Goal: Task Accomplishment & Management: Complete application form

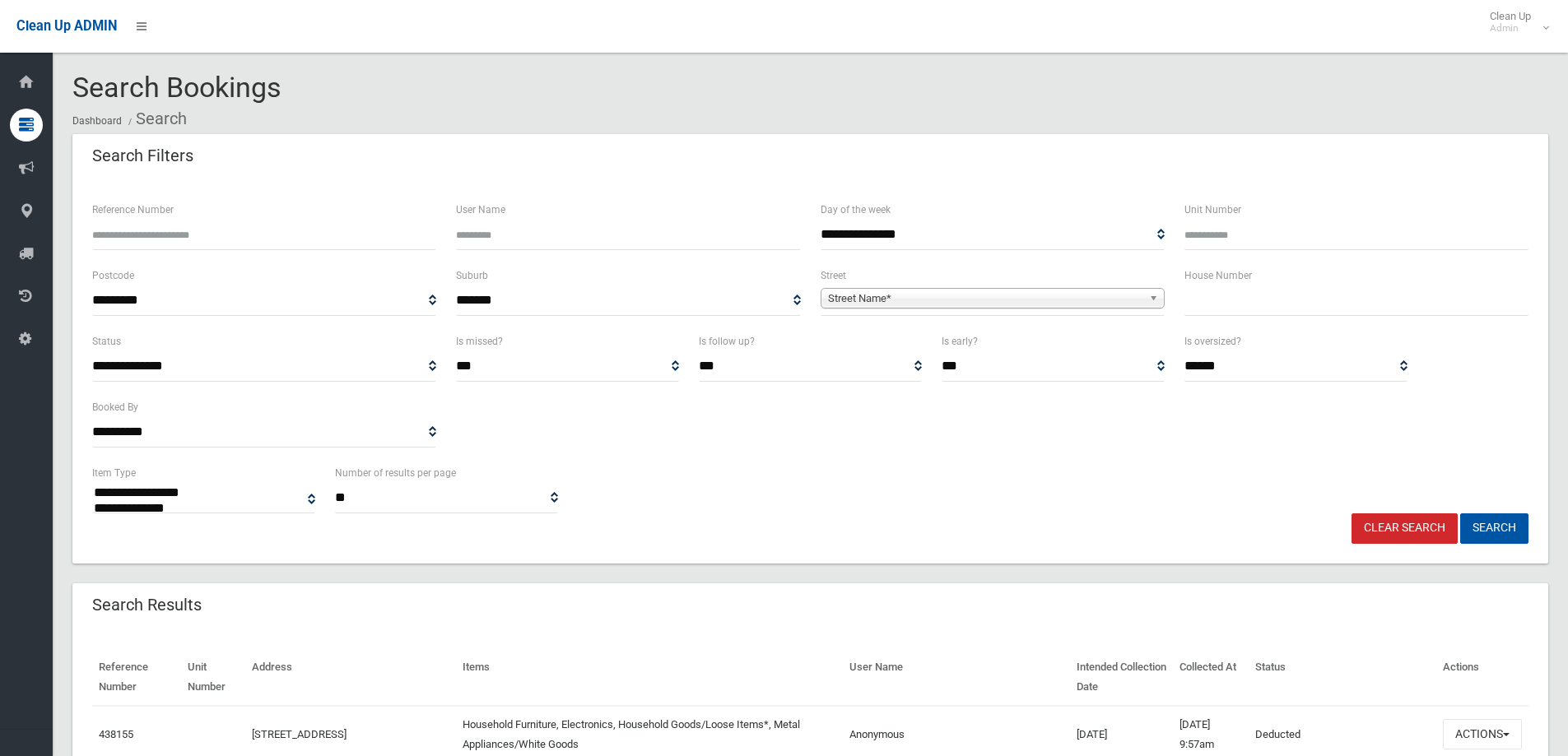
select select
click at [1219, 299] on input "text" at bounding box center [1356, 300] width 344 height 30
type input "**"
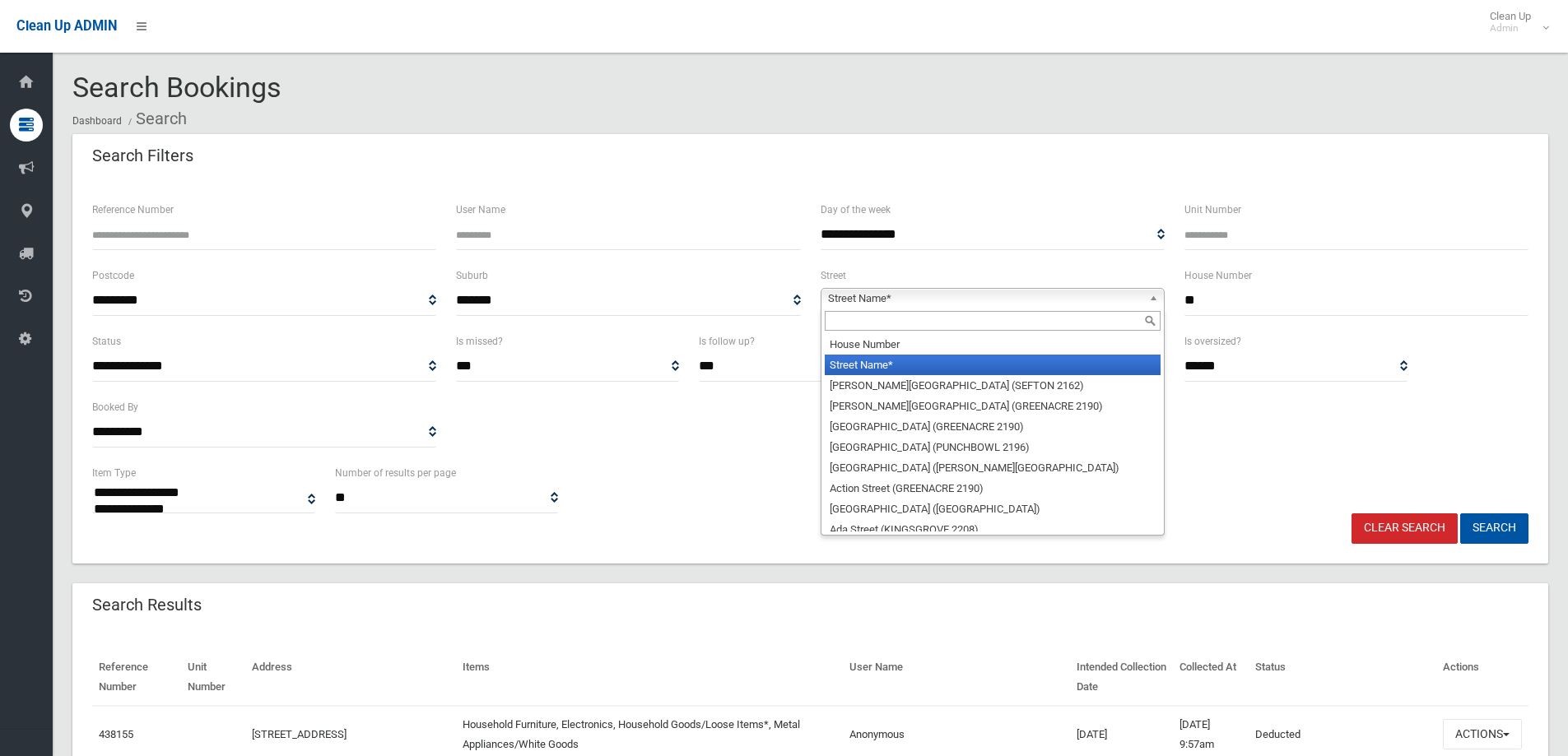
drag, startPoint x: 834, startPoint y: 294, endPoint x: 873, endPoint y: 317, distance: 45.3
click at [836, 294] on span "Street Name*" at bounding box center [985, 299] width 314 height 20
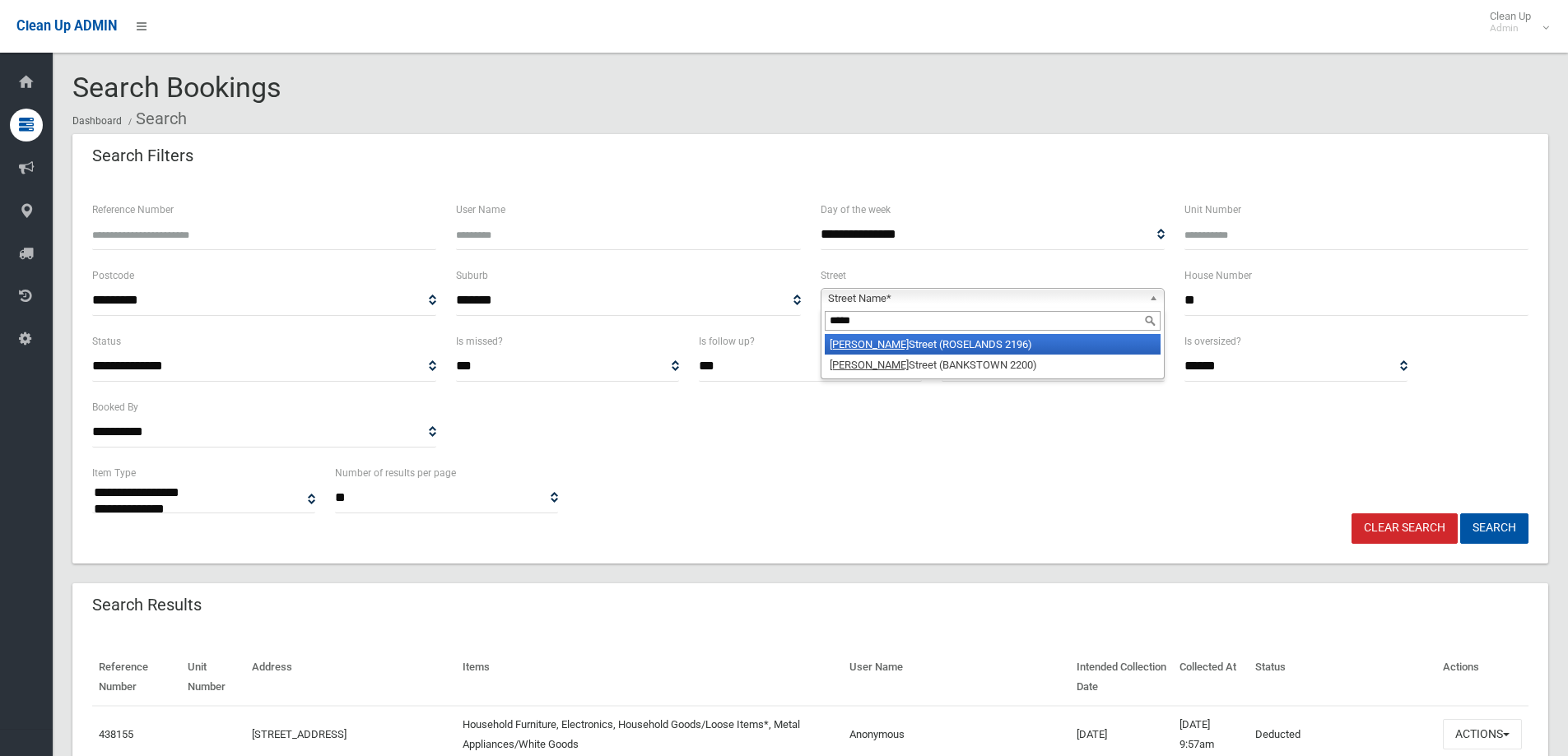
type input "*****"
click at [888, 345] on li "Bower Street (ROSELANDS 2196)" at bounding box center [992, 344] width 336 height 20
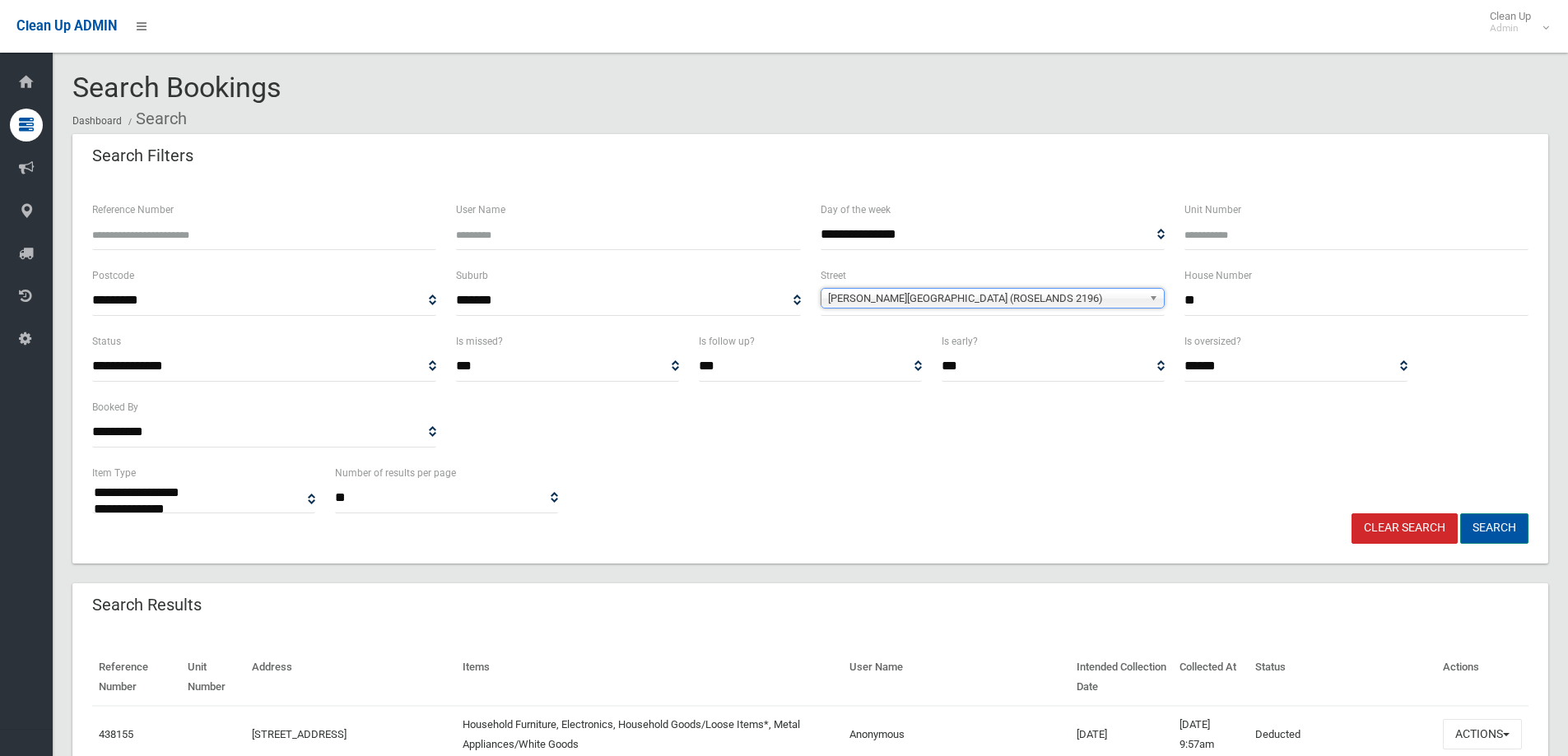
click at [1495, 528] on button "Search" at bounding box center [1494, 528] width 68 height 30
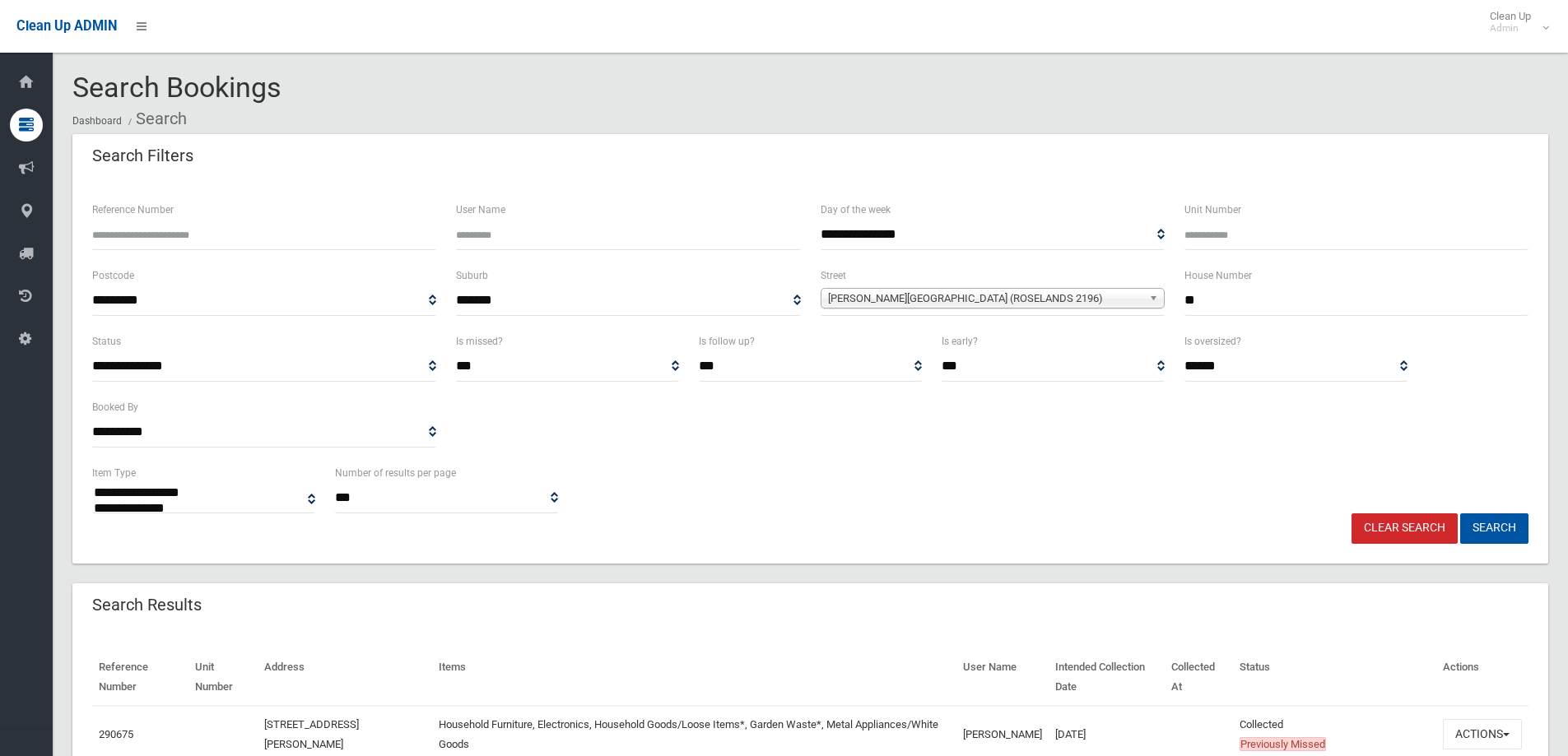
select select
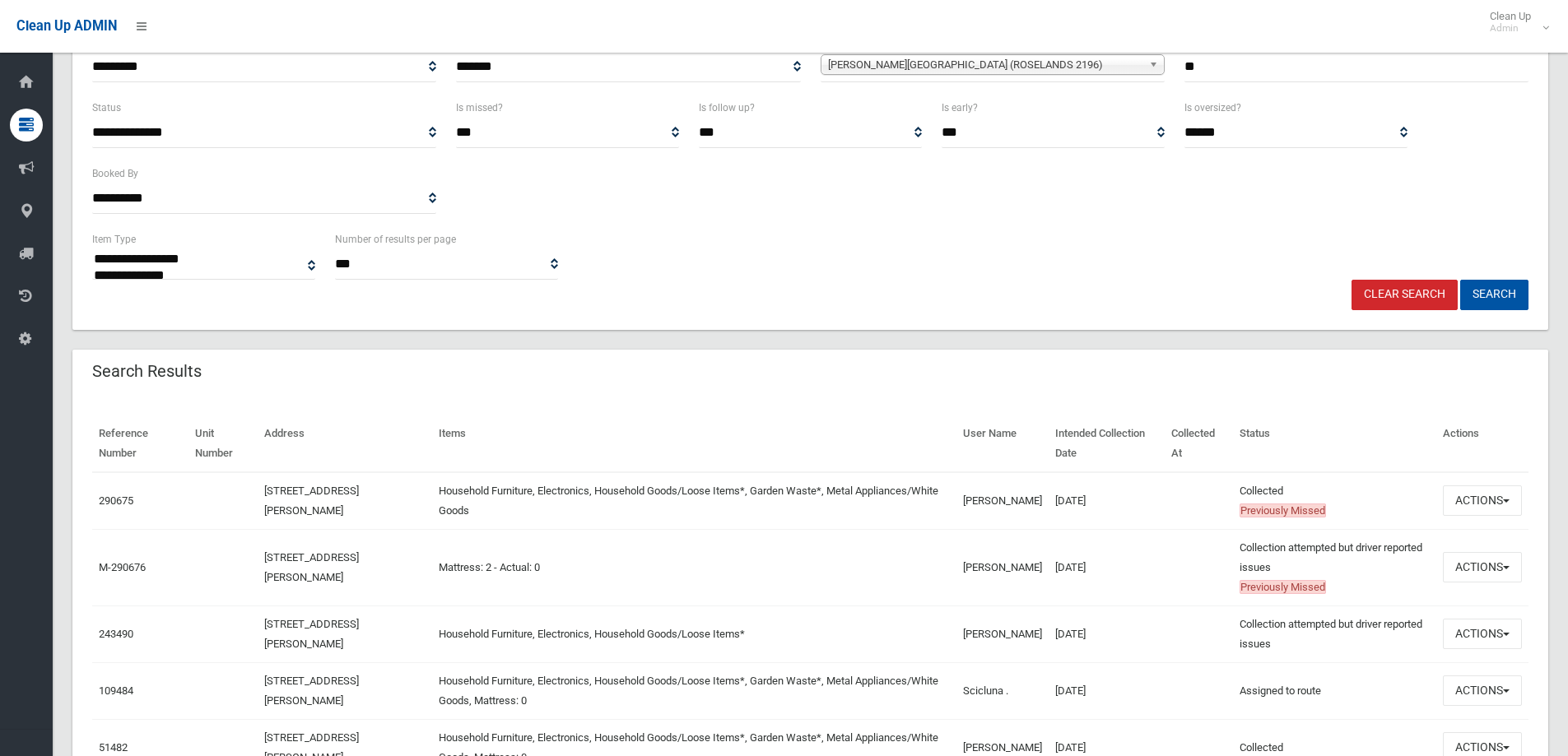
scroll to position [247, 0]
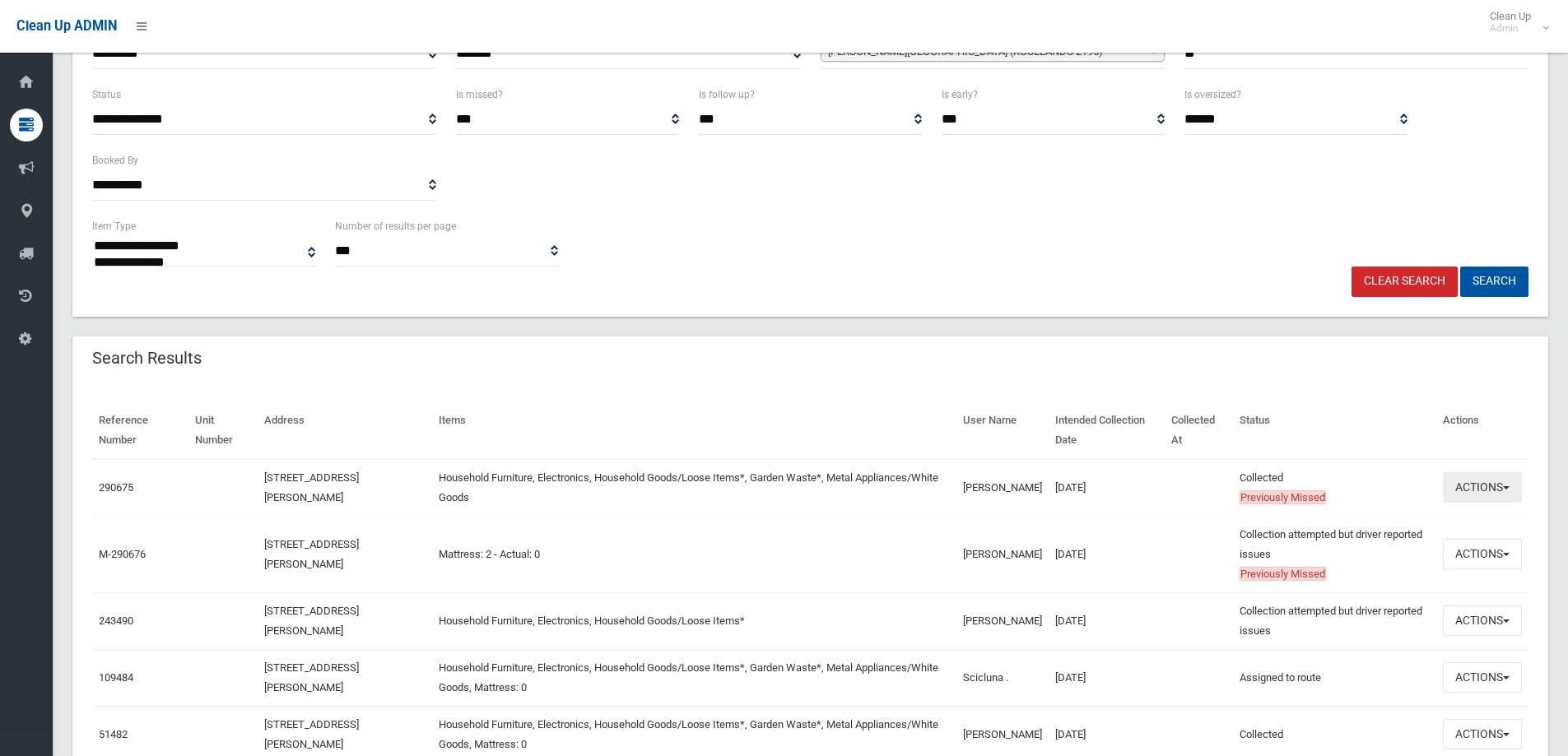
click at [1482, 488] on button "Actions" at bounding box center [1482, 487] width 79 height 30
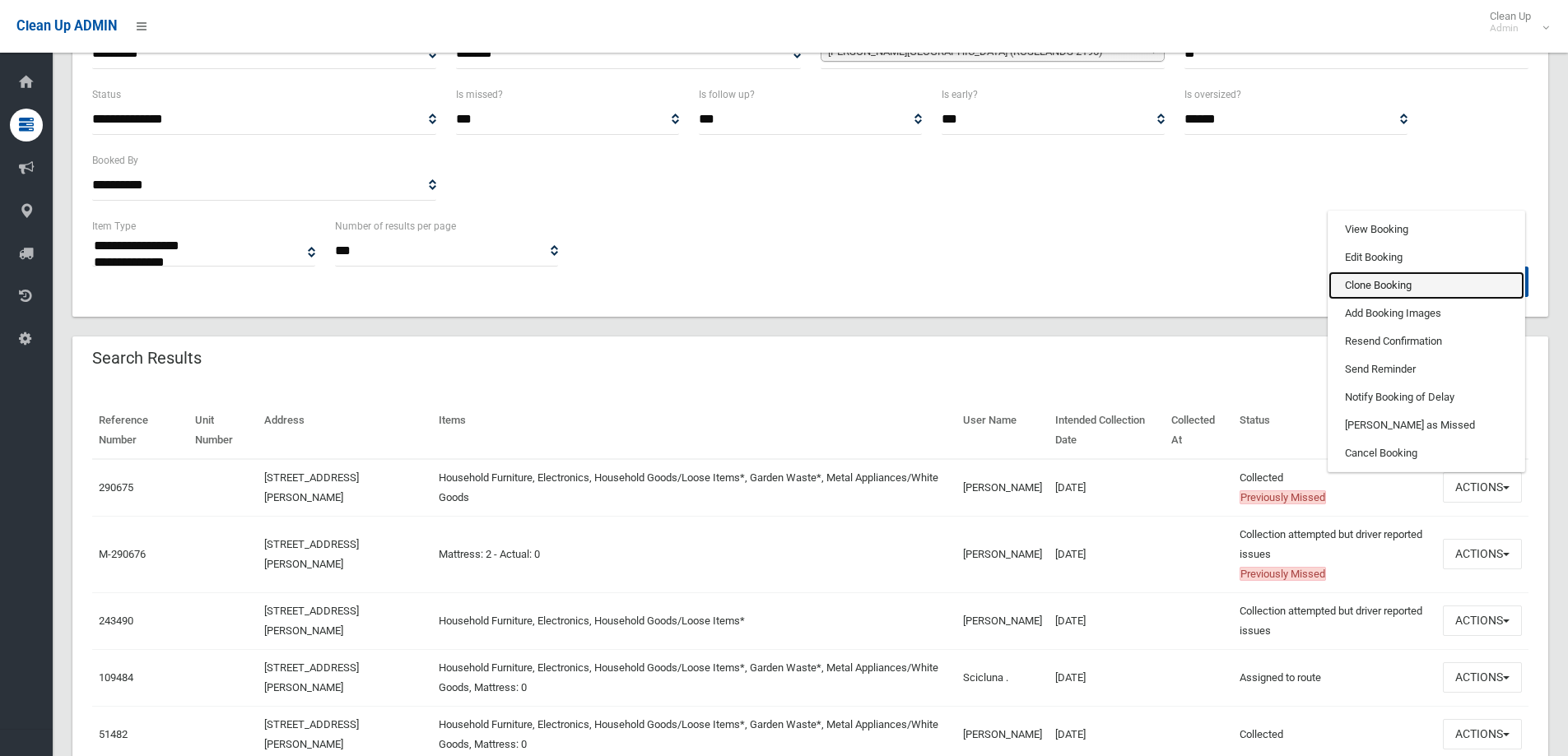
click at [1362, 284] on link "Clone Booking" at bounding box center [1426, 285] width 196 height 28
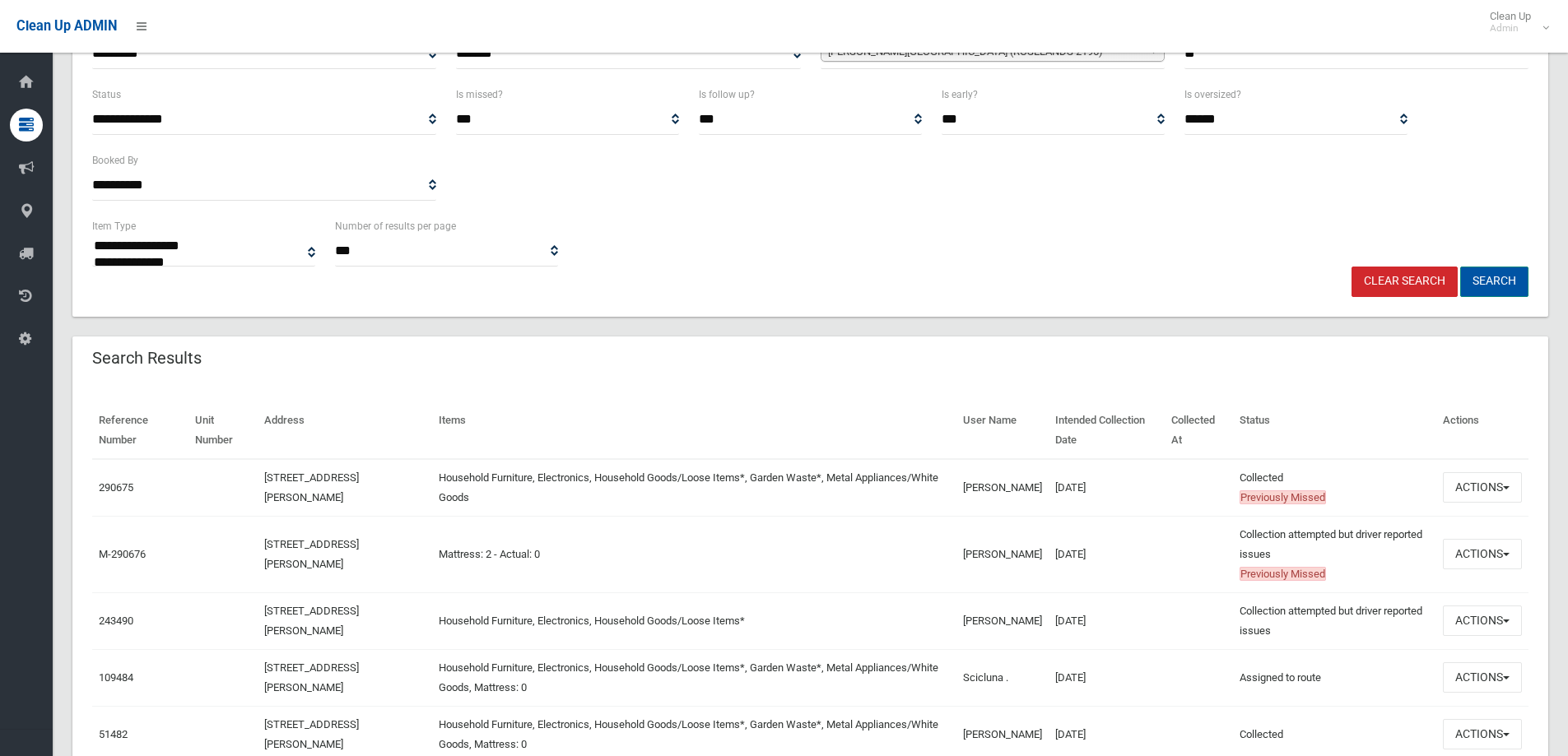
click at [1493, 279] on button "Search" at bounding box center [1494, 281] width 68 height 30
click at [1485, 281] on button "Search" at bounding box center [1494, 281] width 68 height 30
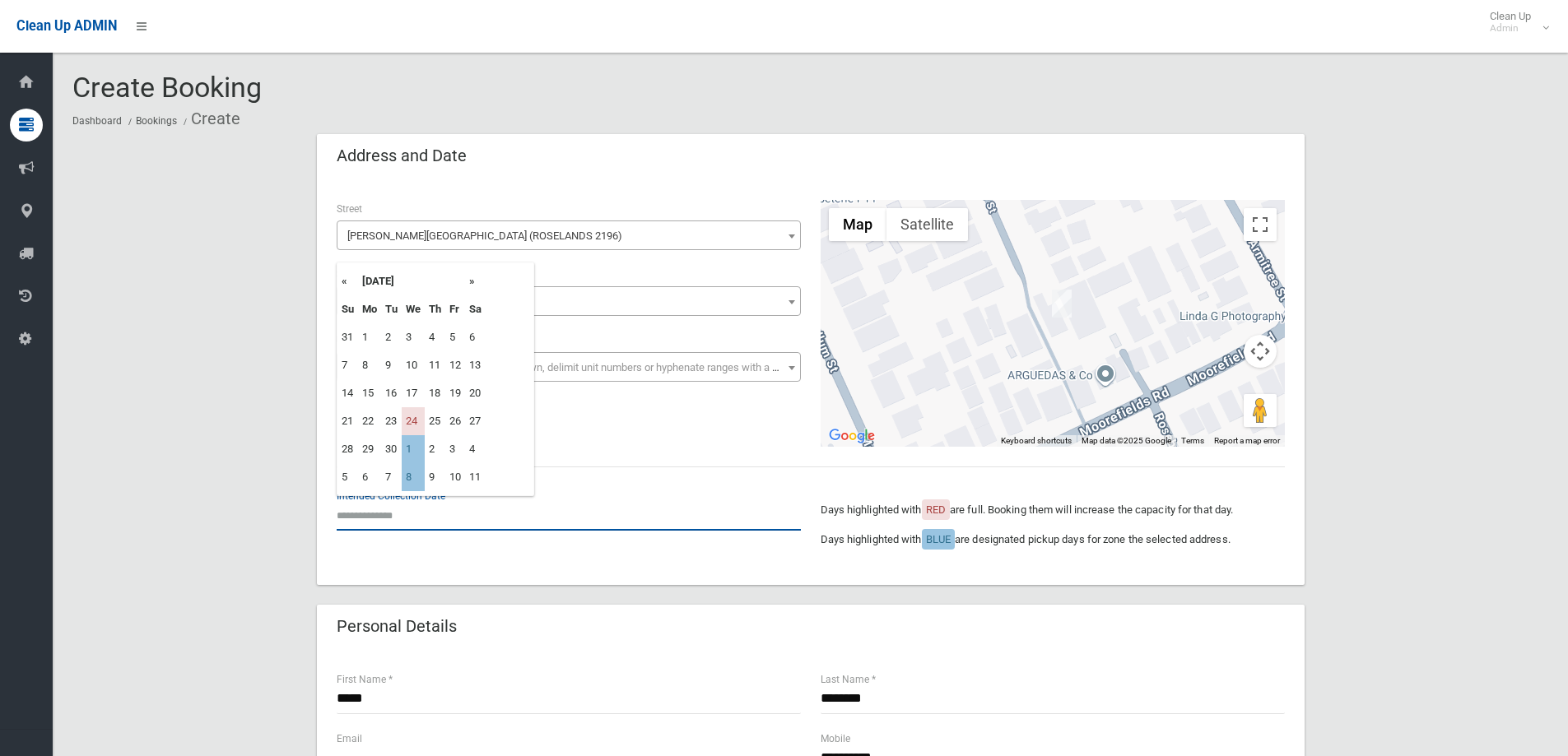
click at [365, 528] on input "text" at bounding box center [569, 515] width 465 height 30
click at [411, 450] on td "1" at bounding box center [412, 449] width 23 height 28
type input "**********"
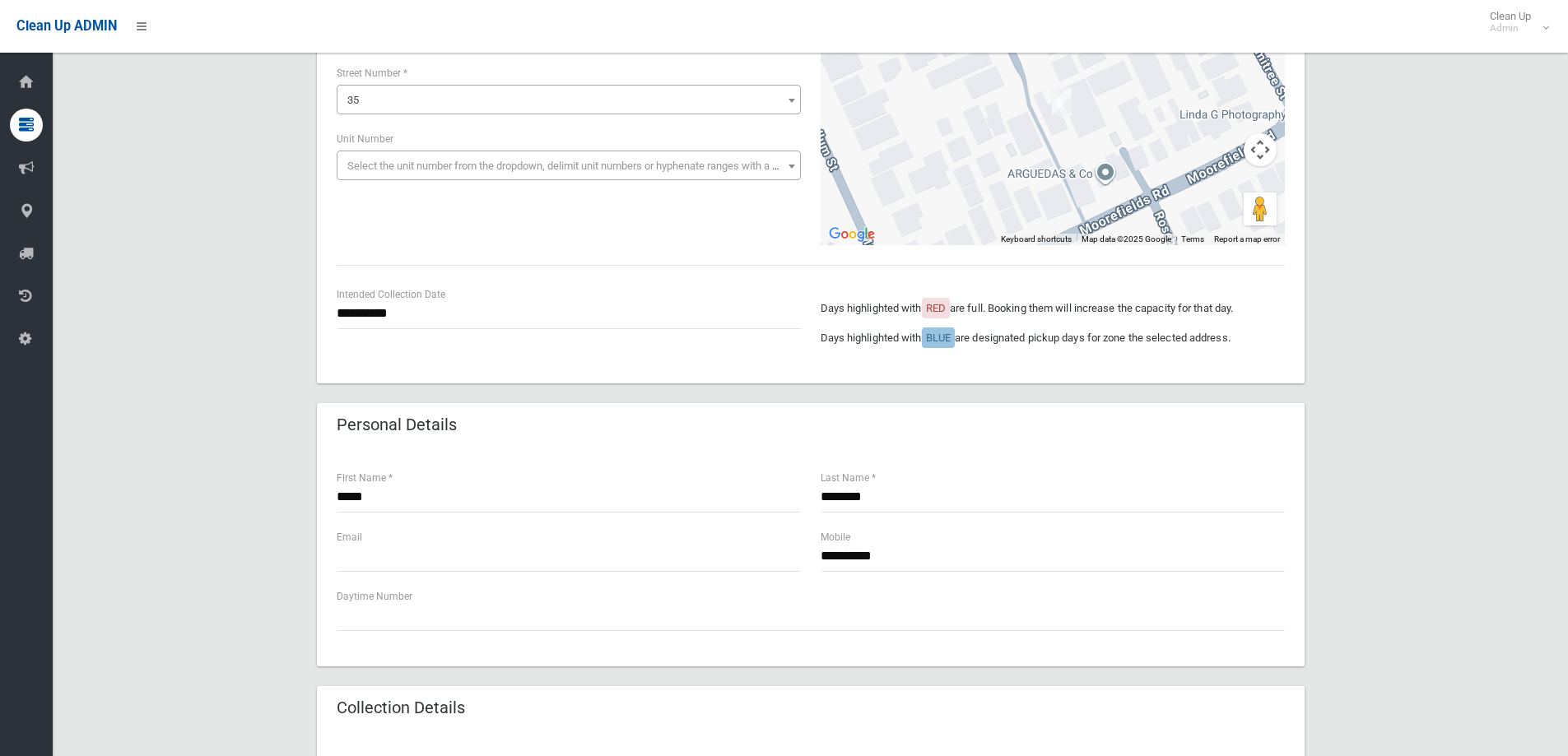
scroll to position [658, 0]
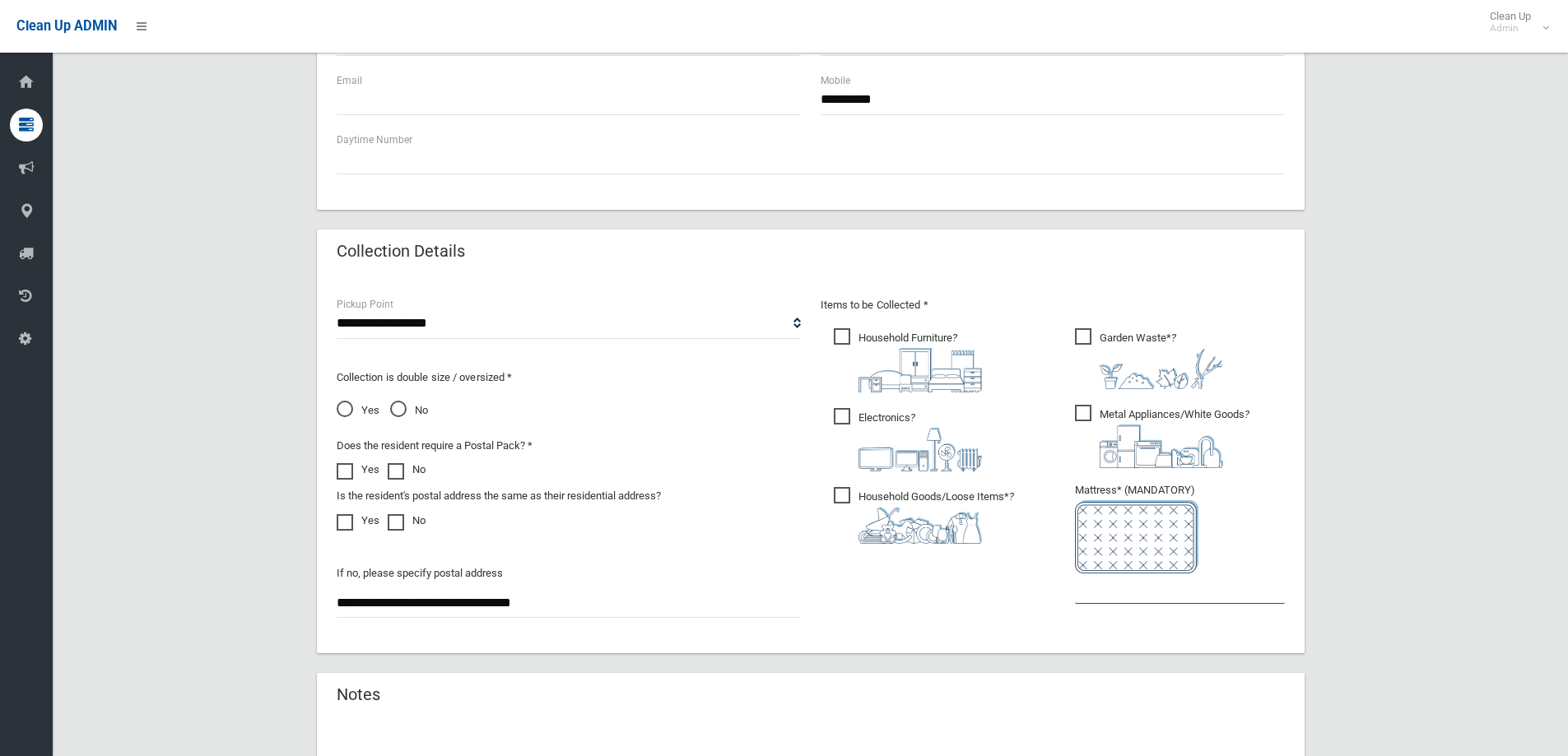
click at [1132, 595] on input "text" at bounding box center [1180, 588] width 210 height 30
type input "*"
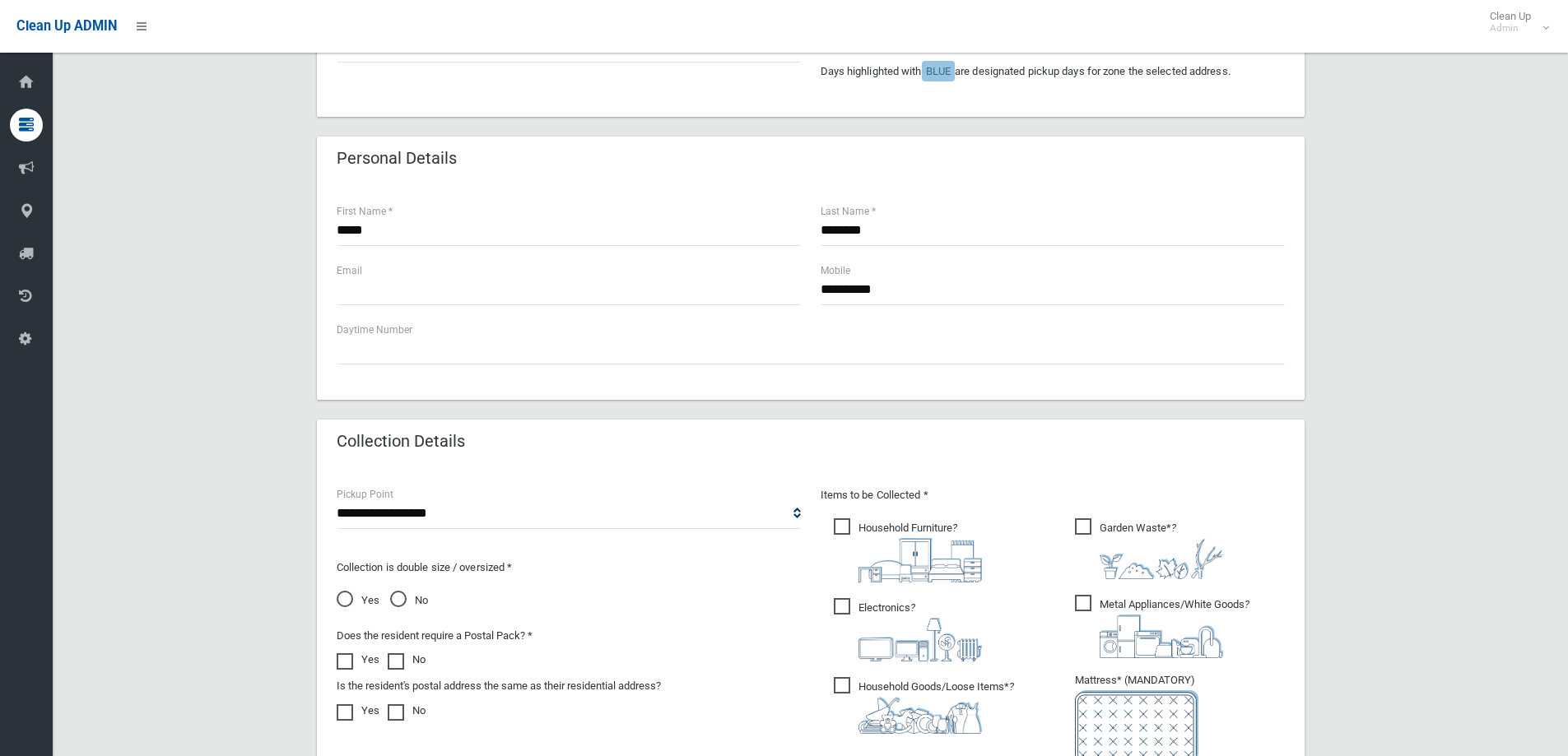
scroll to position [872, 0]
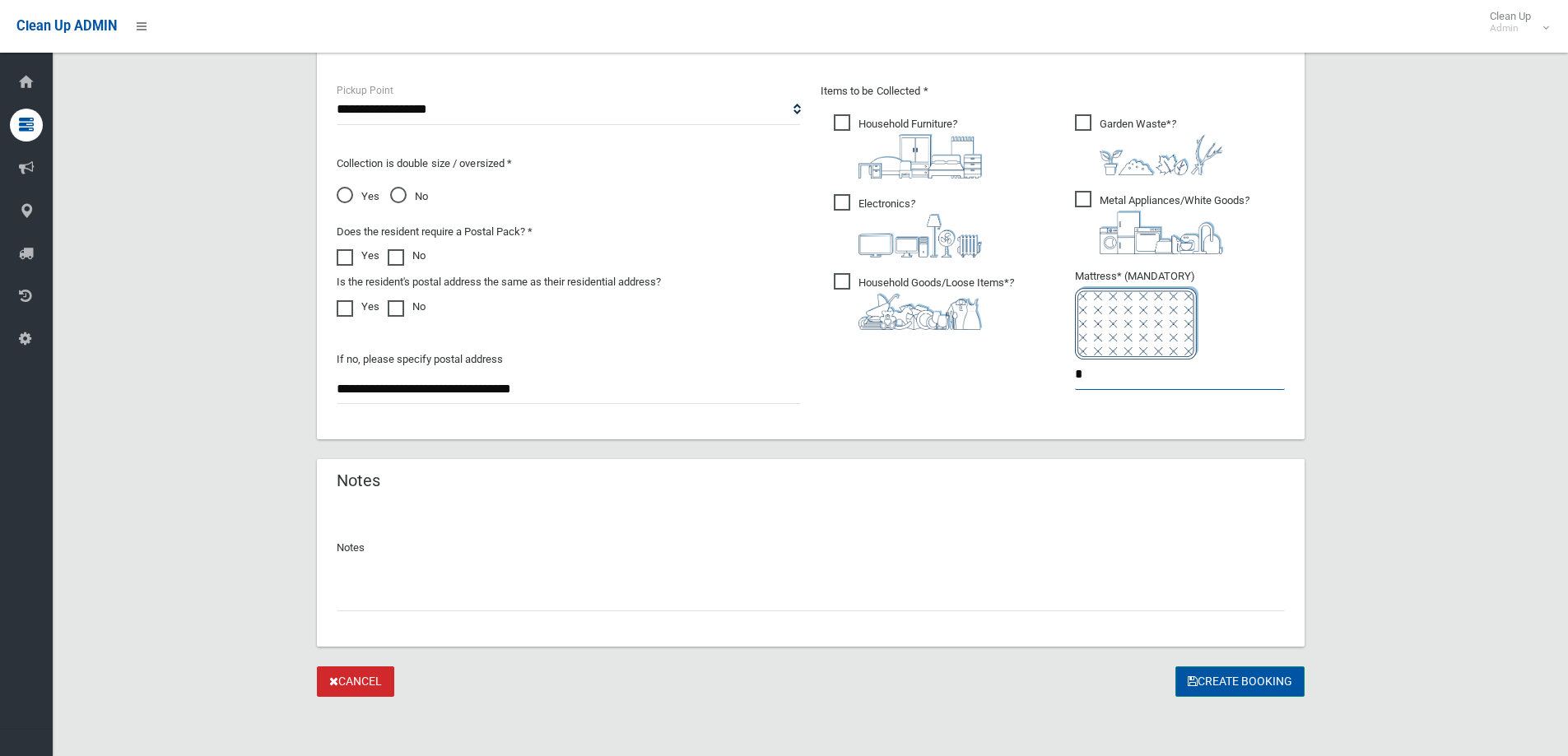
type input "*"
click at [1249, 683] on button "Create Booking" at bounding box center [1239, 681] width 129 height 30
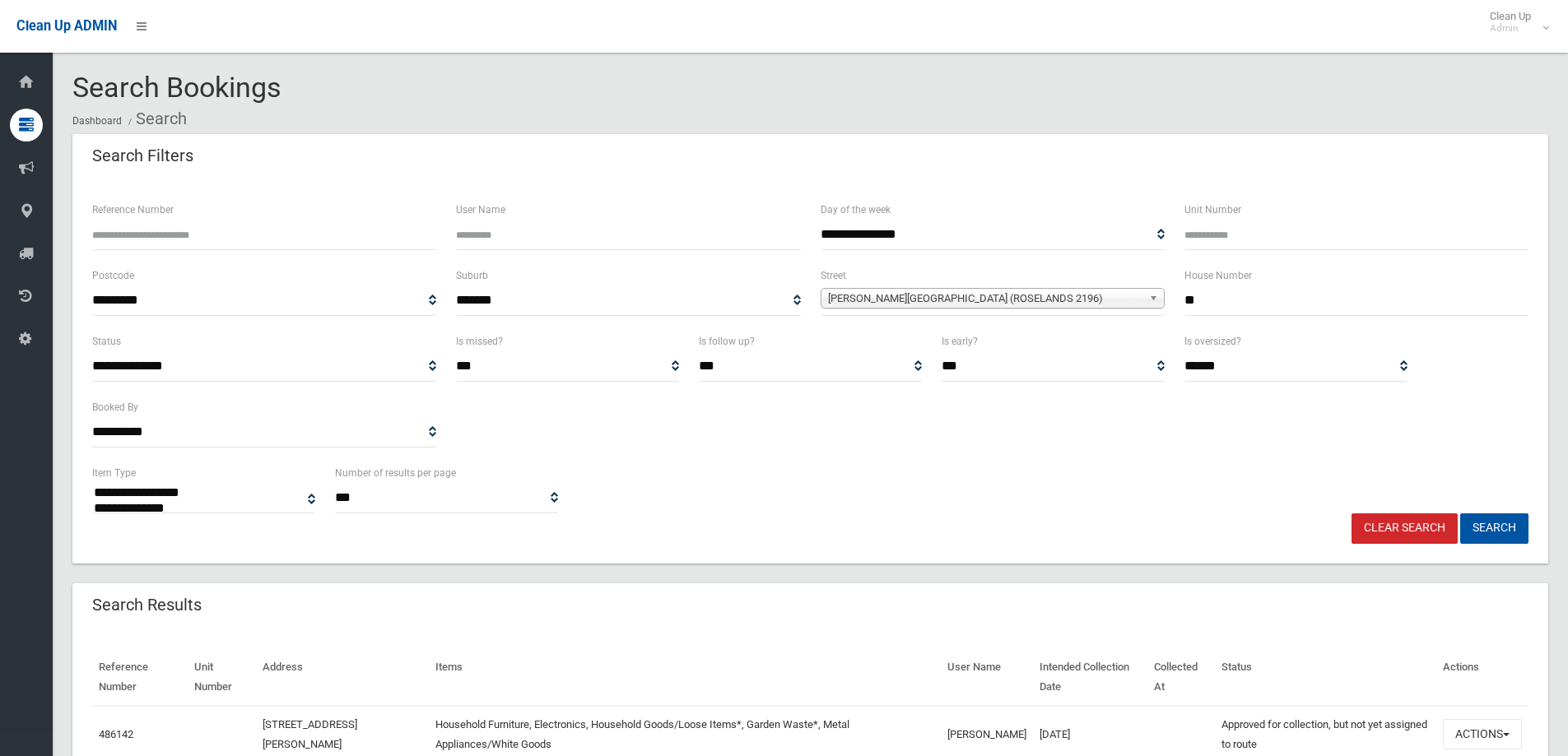
select select
click at [110, 234] on input "Reference Number" at bounding box center [263, 234] width 344 height 30
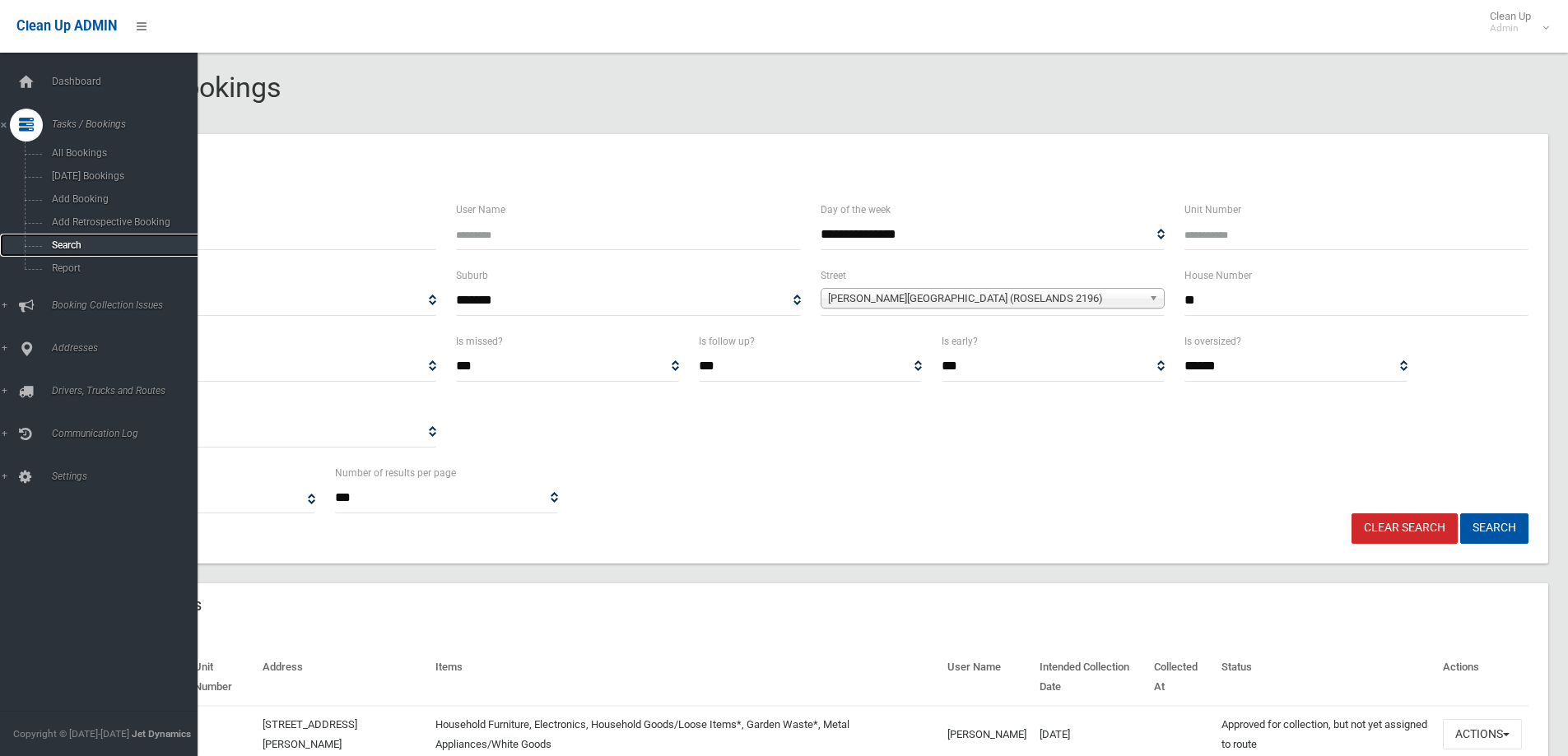
click at [57, 242] on span "Search" at bounding box center [121, 245] width 149 height 12
click at [60, 242] on span "Search" at bounding box center [121, 245] width 149 height 12
click at [62, 244] on span "Search" at bounding box center [121, 245] width 149 height 12
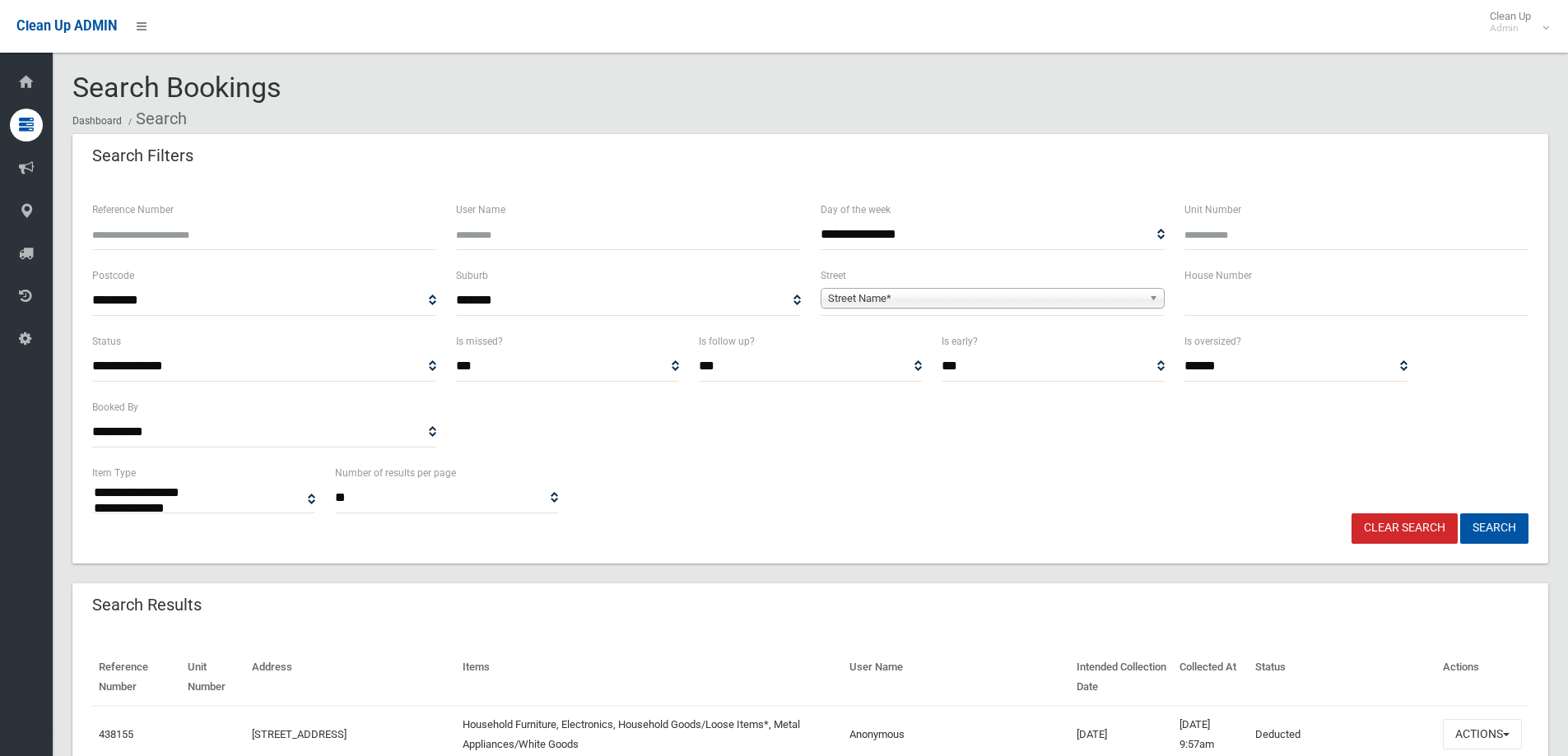
select select
click at [140, 228] on input "Reference Number" at bounding box center [263, 234] width 344 height 30
type input "******"
click at [1495, 525] on button "Search" at bounding box center [1494, 528] width 68 height 30
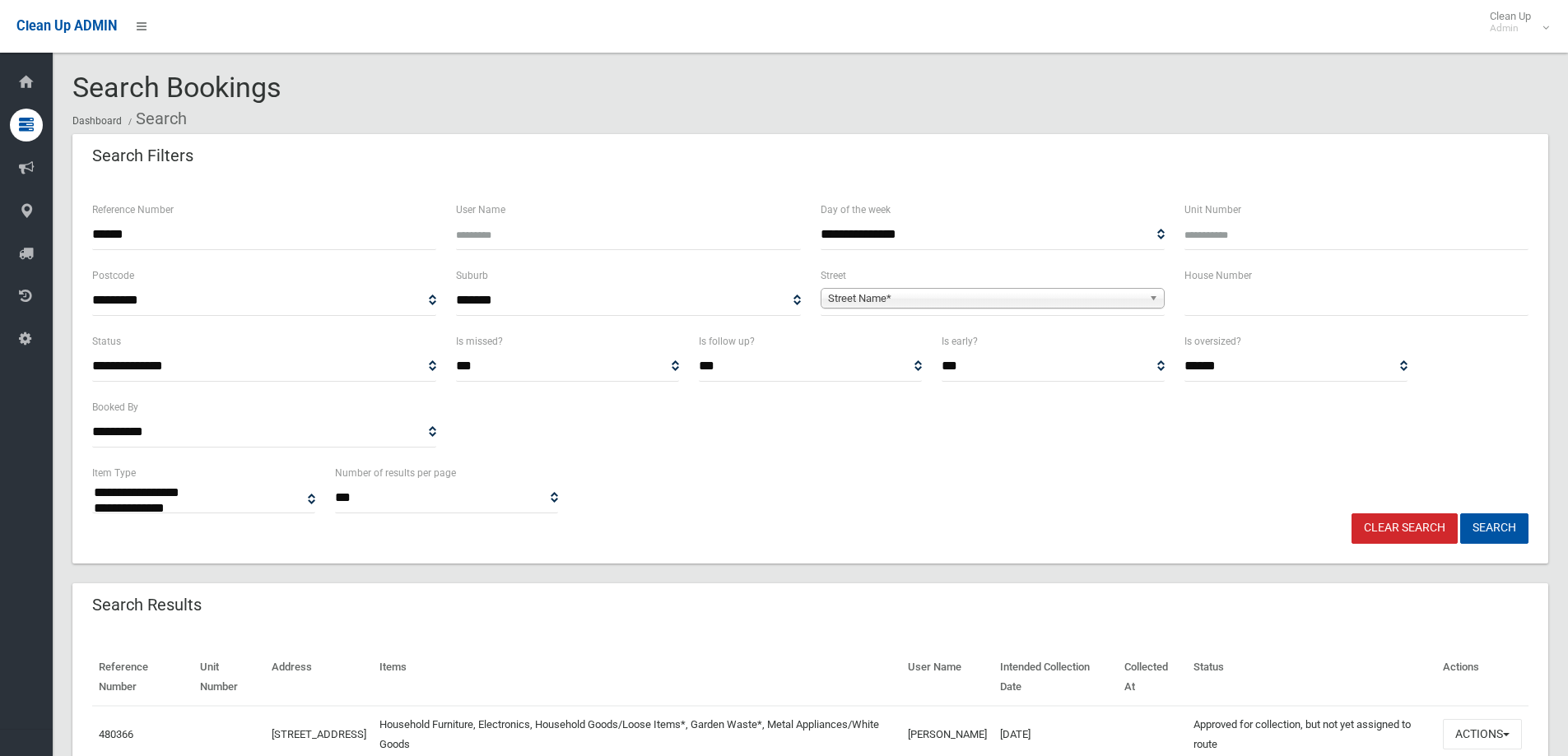
select select
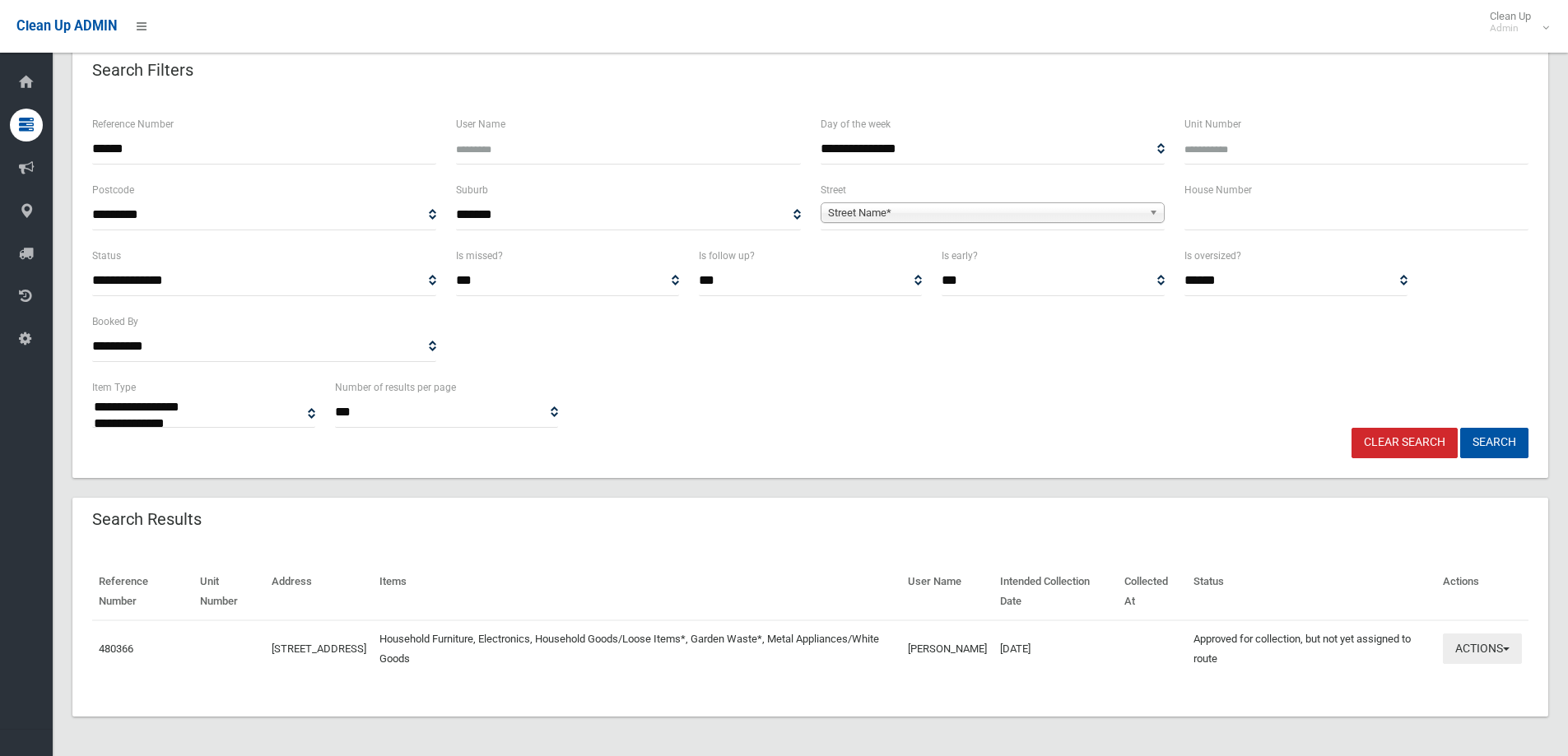
click at [1478, 648] on button "Actions" at bounding box center [1482, 648] width 79 height 30
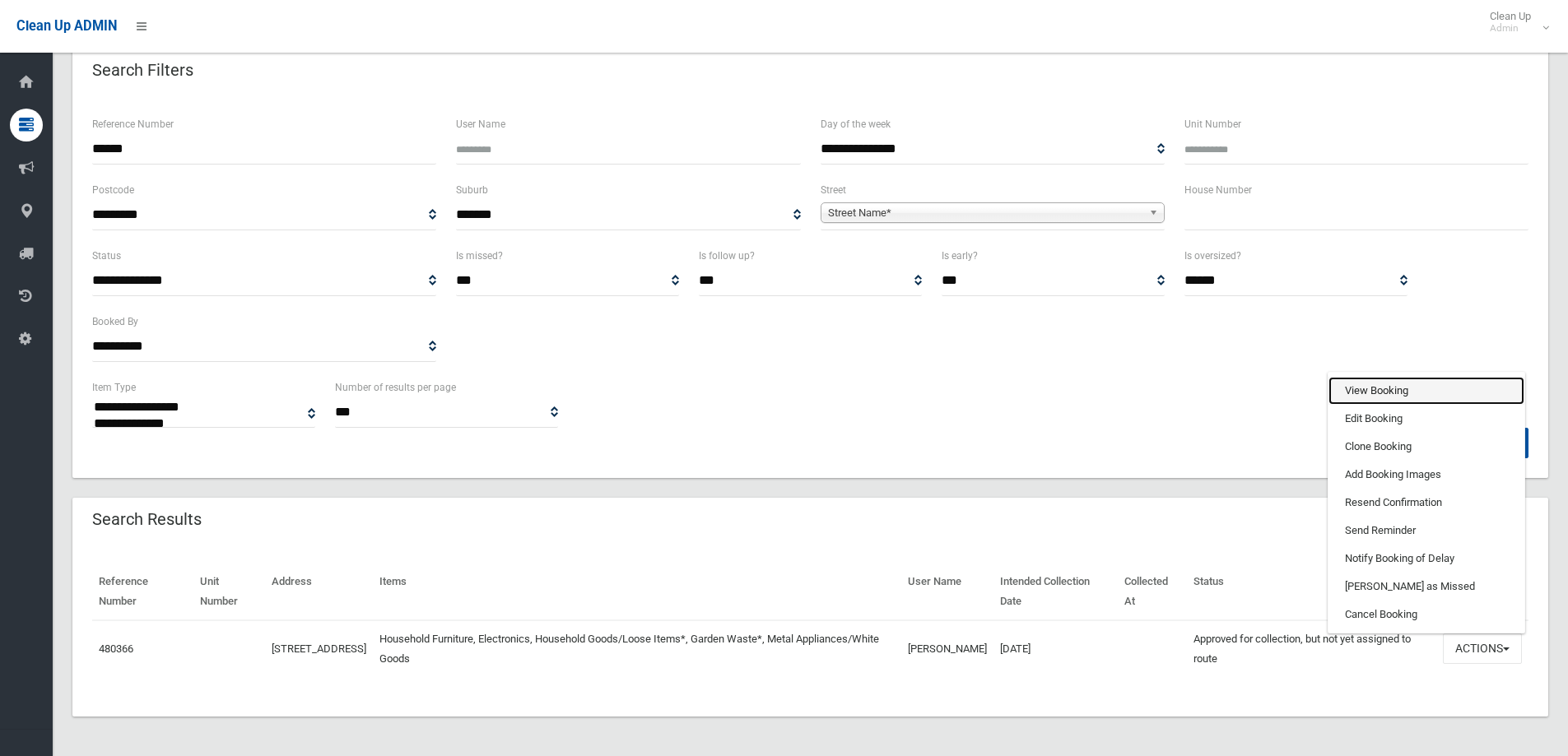
click at [1360, 384] on link "View Booking" at bounding box center [1426, 391] width 196 height 28
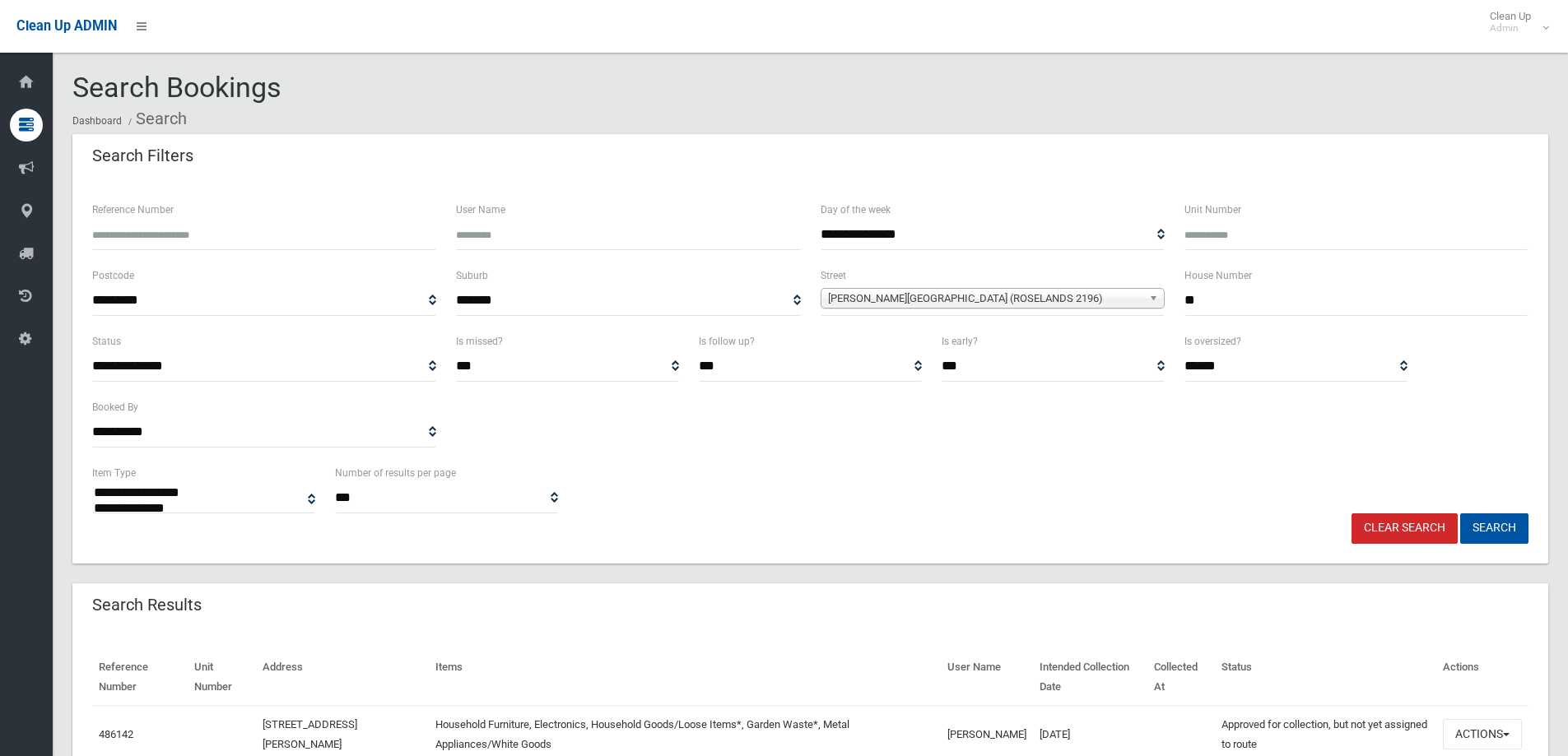
select select
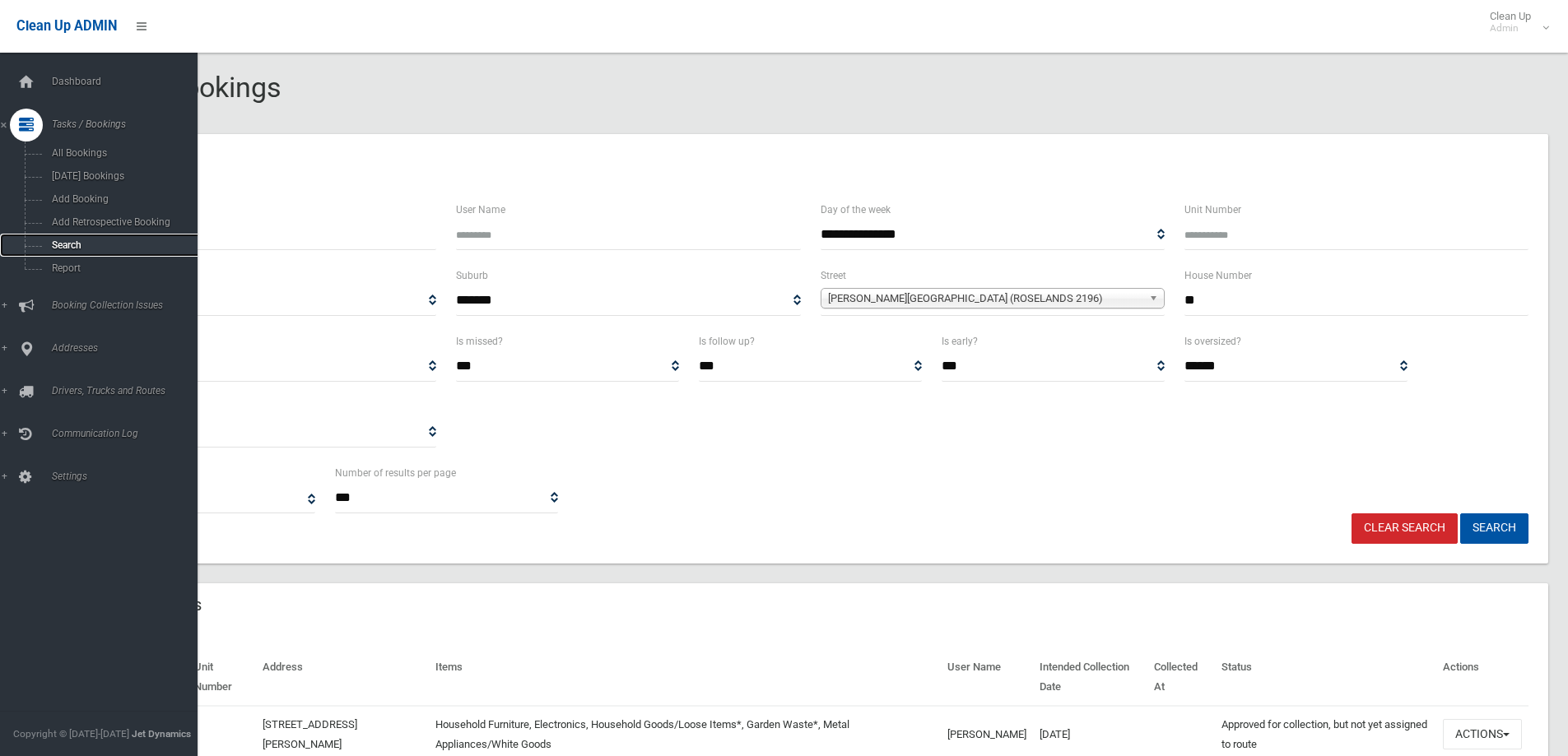
click at [64, 244] on span "Search" at bounding box center [121, 245] width 149 height 12
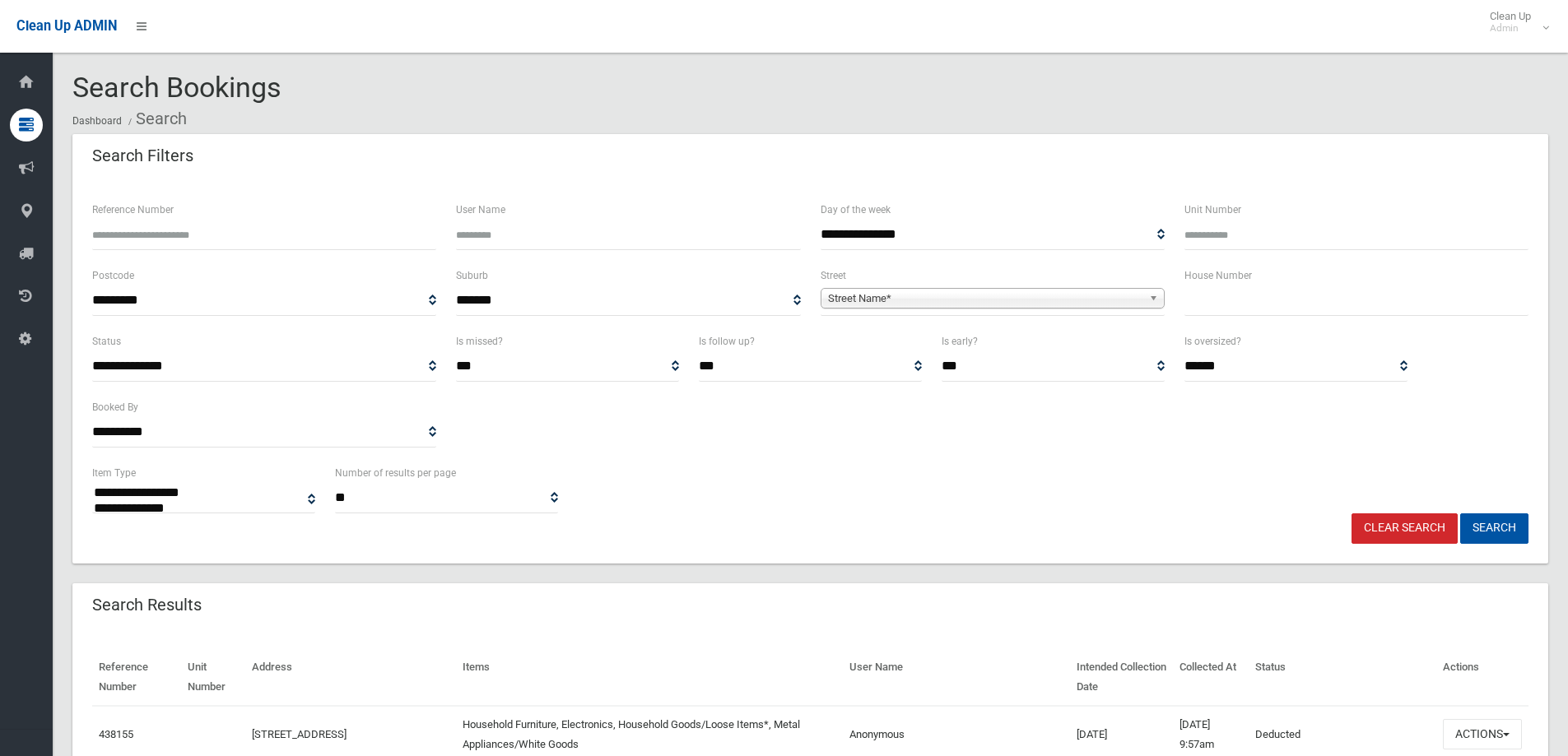
select select
